Goal: Navigation & Orientation: Go to known website

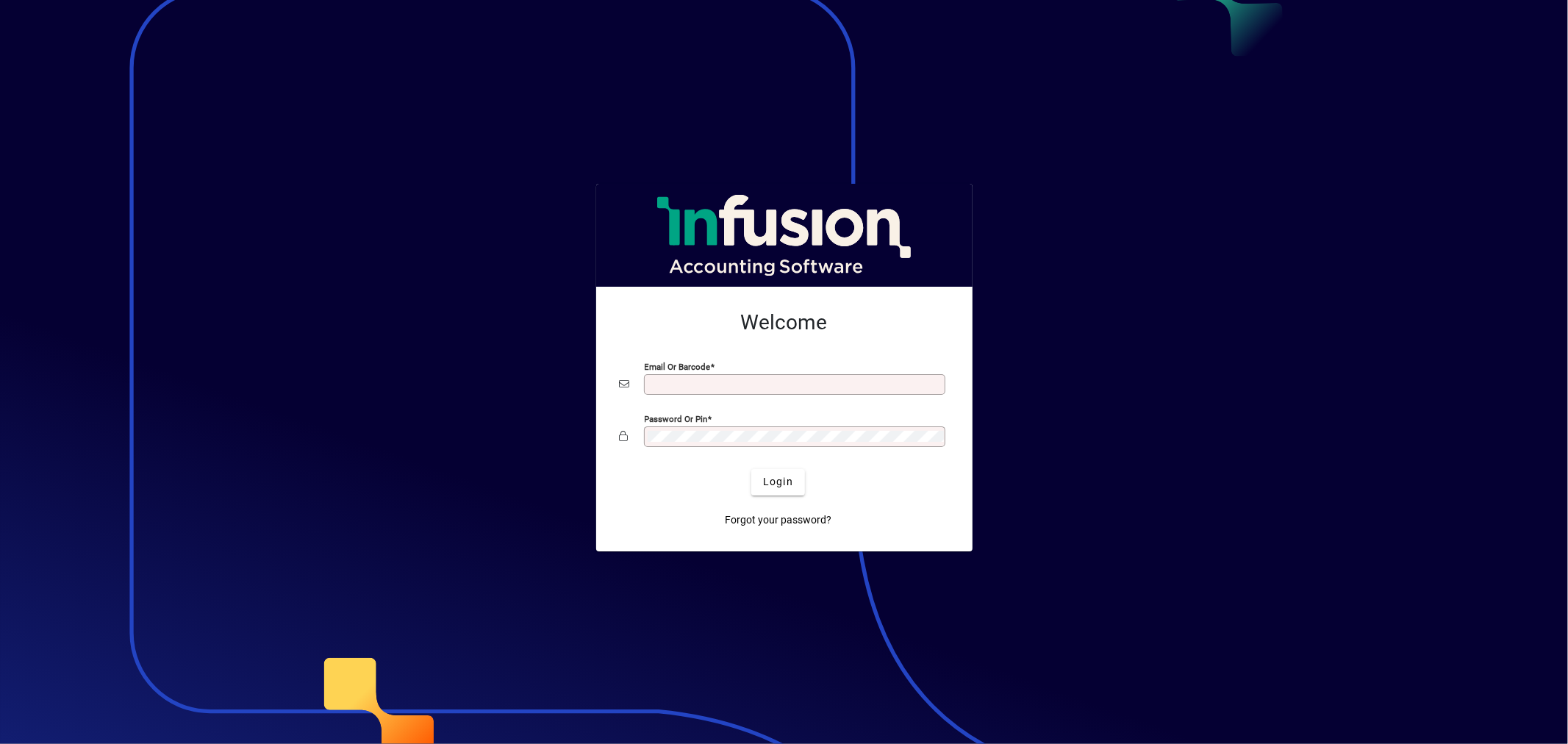
type input "**********"
click at [782, 464] on div at bounding box center [785, 459] width 329 height 17
click at [792, 495] on span "submit" at bounding box center [778, 482] width 53 height 35
